Goal: Information Seeking & Learning: Check status

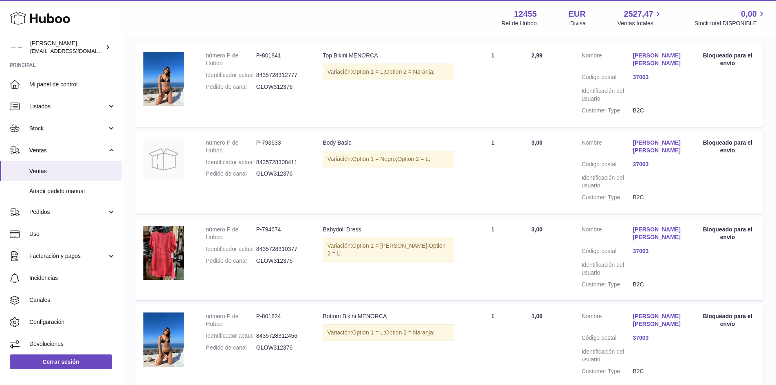
scroll to position [119, 0]
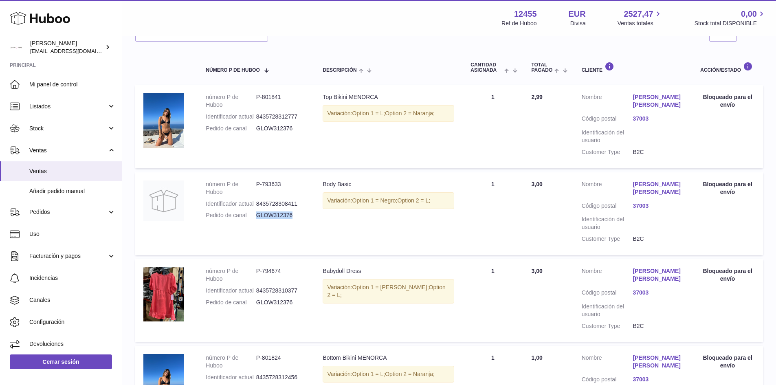
drag, startPoint x: 258, startPoint y: 208, endPoint x: 293, endPoint y: 208, distance: 35.5
click at [293, 211] on dd "GLOW312376" at bounding box center [281, 215] width 51 height 8
copy dd "GLOW312376"
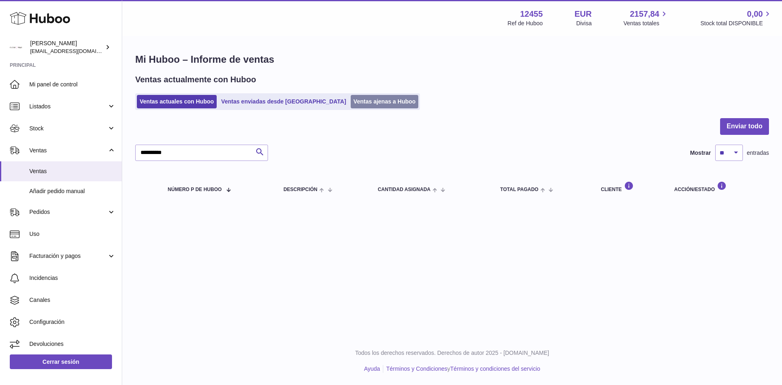
drag, startPoint x: 372, startPoint y: 126, endPoint x: 350, endPoint y: 98, distance: 35.5
click at [369, 121] on div at bounding box center [452, 131] width 634 height 26
click at [351, 98] on link "Ventas ajenas a Huboo" at bounding box center [385, 101] width 68 height 13
click at [351, 108] on link "Ventas ajenas a Huboo" at bounding box center [385, 101] width 68 height 13
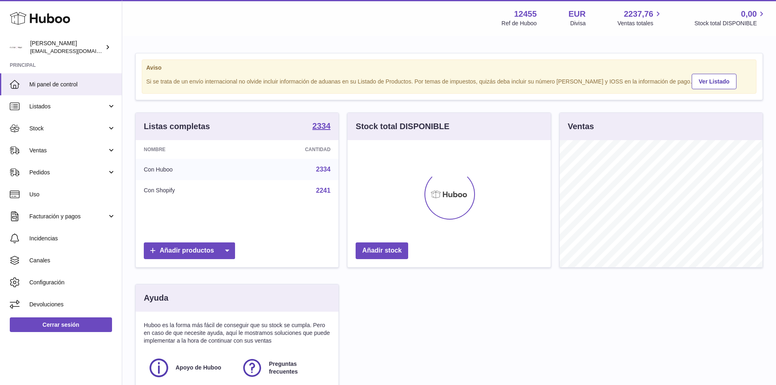
scroll to position [127, 203]
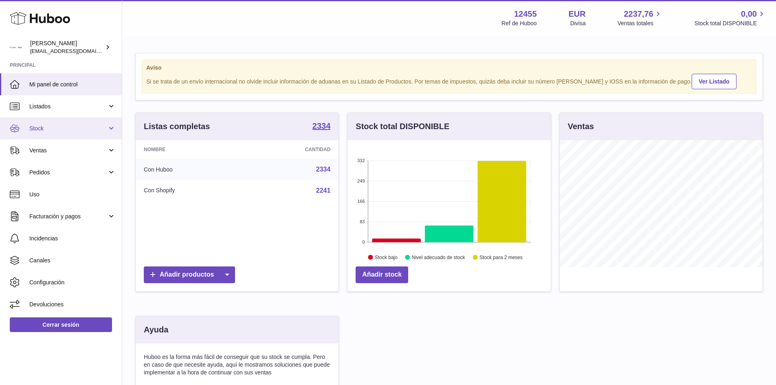
click at [45, 131] on span "Stock" at bounding box center [68, 129] width 78 height 8
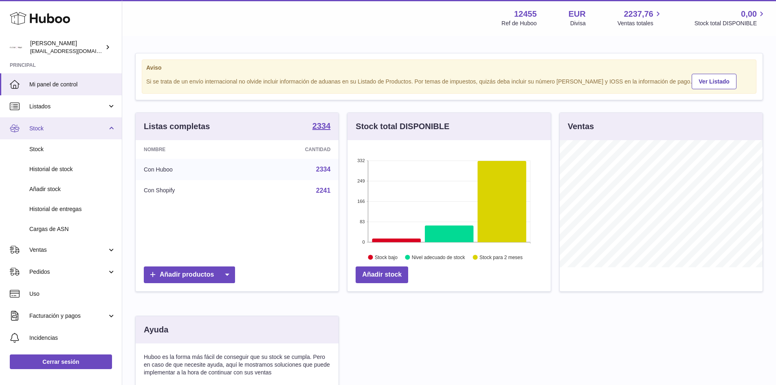
click at [45, 131] on span "Stock" at bounding box center [68, 129] width 78 height 8
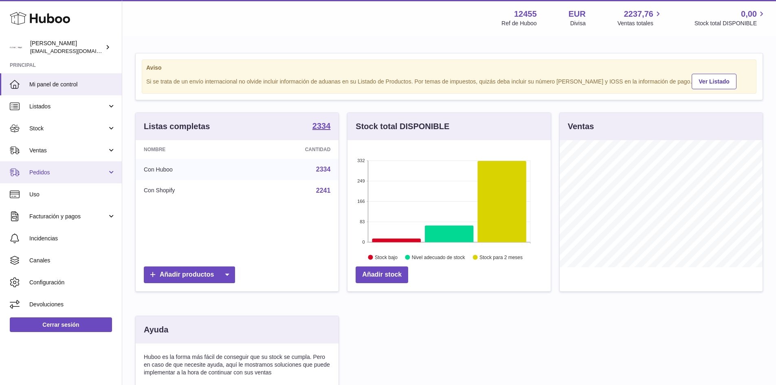
click at [40, 173] on span "Pedidos" at bounding box center [68, 173] width 78 height 8
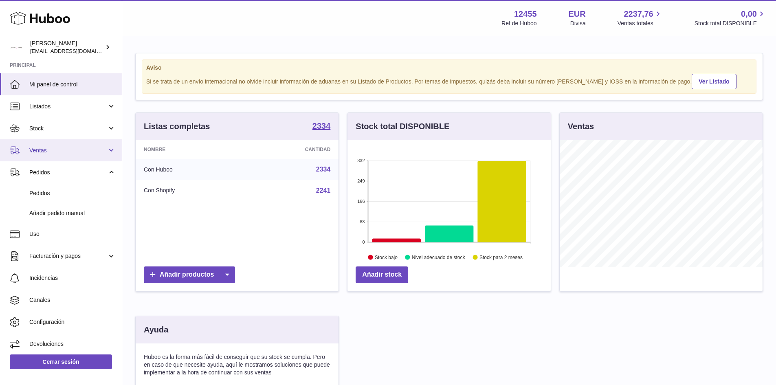
click at [44, 152] on span "Ventas" at bounding box center [68, 151] width 78 height 8
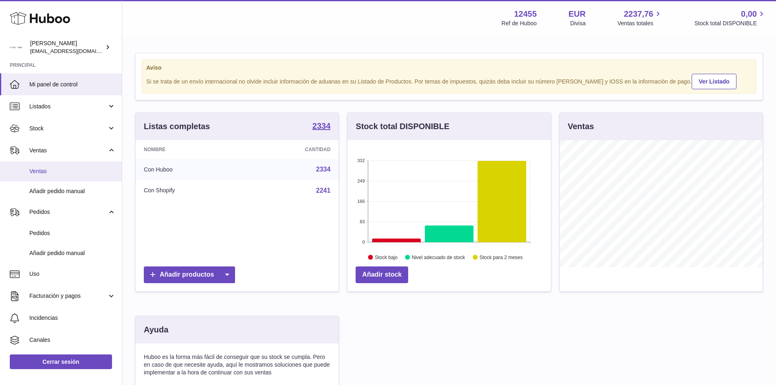
click at [43, 171] on span "Ventas" at bounding box center [72, 171] width 86 height 8
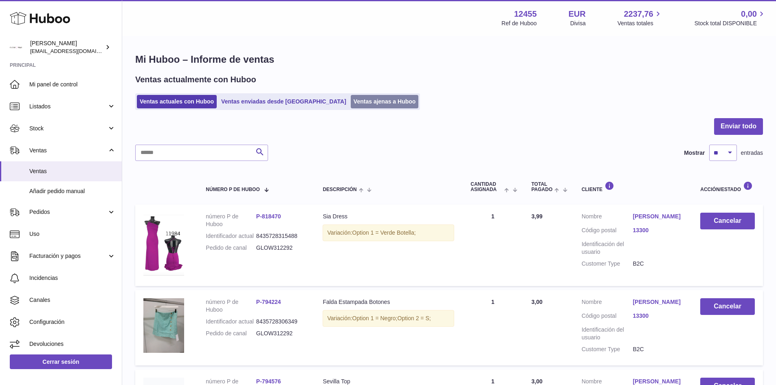
click at [351, 98] on link "Ventas ajenas a Huboo" at bounding box center [385, 101] width 68 height 13
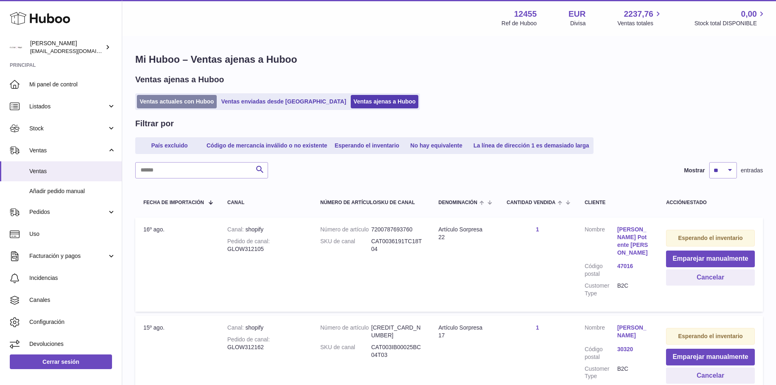
click at [150, 101] on link "Ventas actuales con Huboo" at bounding box center [177, 101] width 80 height 13
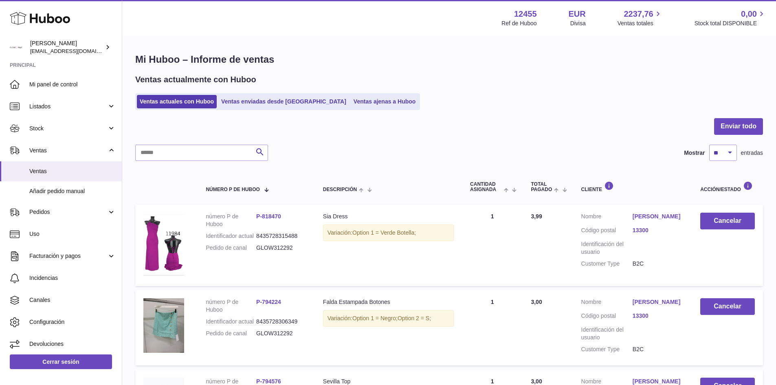
click at [288, 249] on dd "GLOW312292" at bounding box center [281, 248] width 51 height 8
copy dd "GLOW312292"
click at [351, 100] on link "Ventas ajenas a Huboo" at bounding box center [385, 101] width 68 height 13
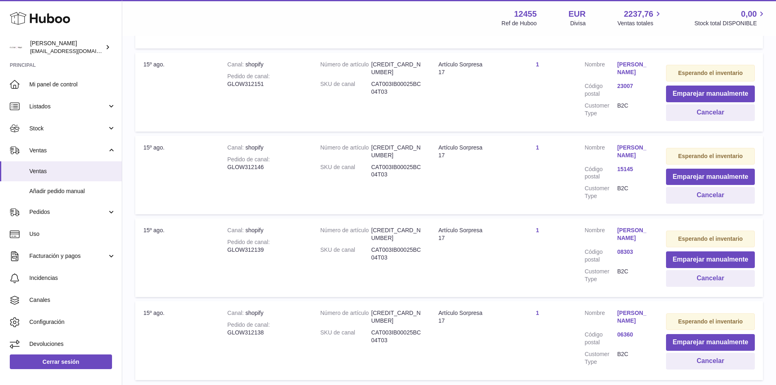
scroll to position [785, 0]
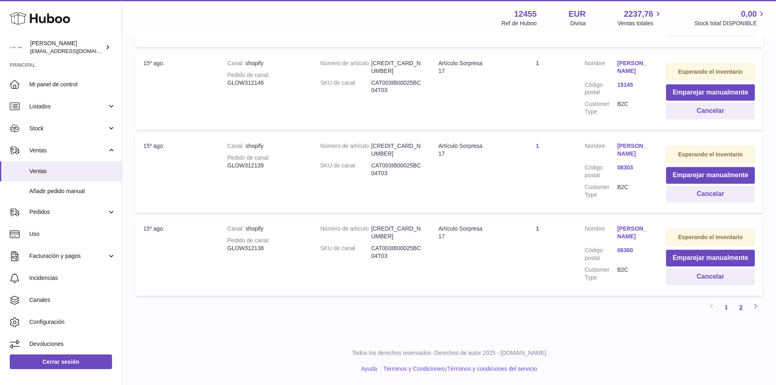
click at [742, 311] on link "2" at bounding box center [741, 307] width 15 height 15
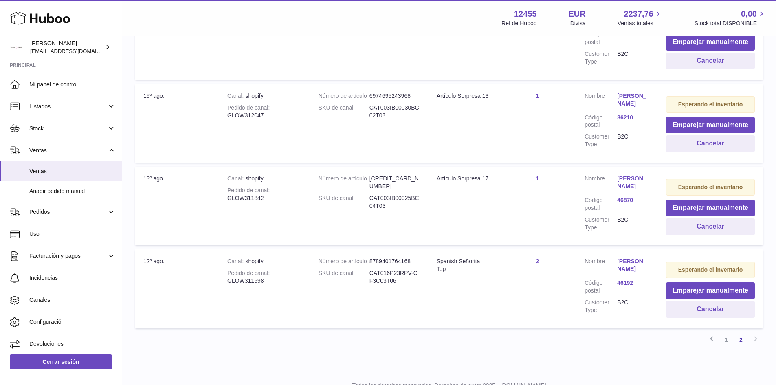
scroll to position [686, 0]
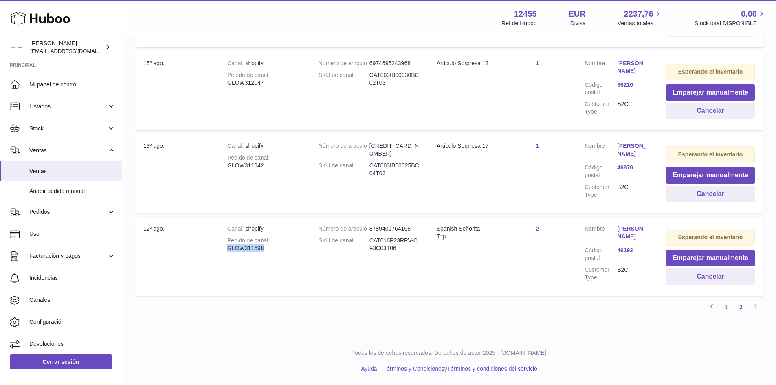
drag, startPoint x: 249, startPoint y: 241, endPoint x: 226, endPoint y: 239, distance: 23.3
click at [226, 239] on td "Canal shopify Pedido de canal GLOW311698" at bounding box center [264, 256] width 91 height 79
copy div "GLOW311698"
